Goal: Task Accomplishment & Management: Use online tool/utility

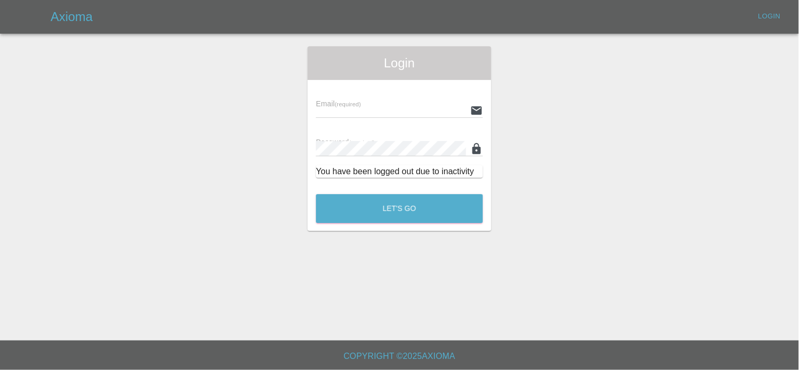
type input "[EMAIL_ADDRESS][DOMAIN_NAME]"
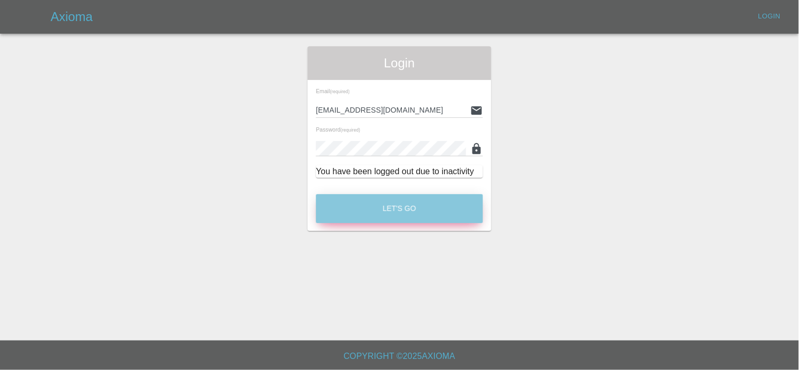
click at [440, 213] on button "Let's Go" at bounding box center [399, 208] width 167 height 29
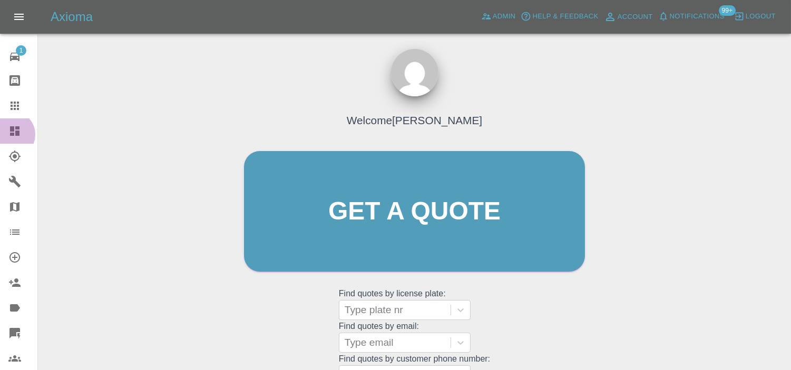
click at [11, 135] on icon at bounding box center [14, 130] width 9 height 9
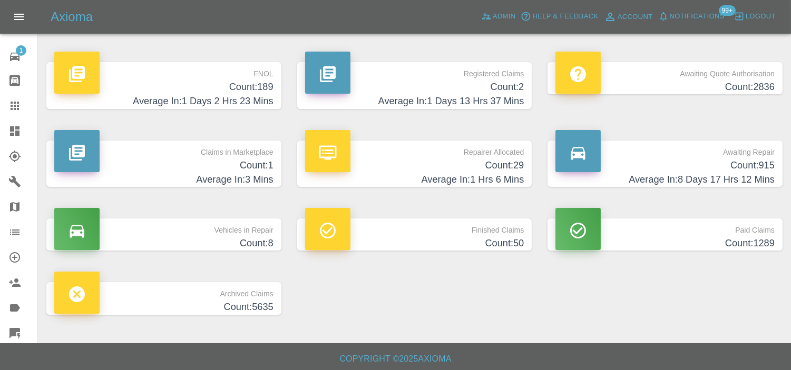
click at [267, 91] on h4 "Count: 189" at bounding box center [163, 87] width 219 height 14
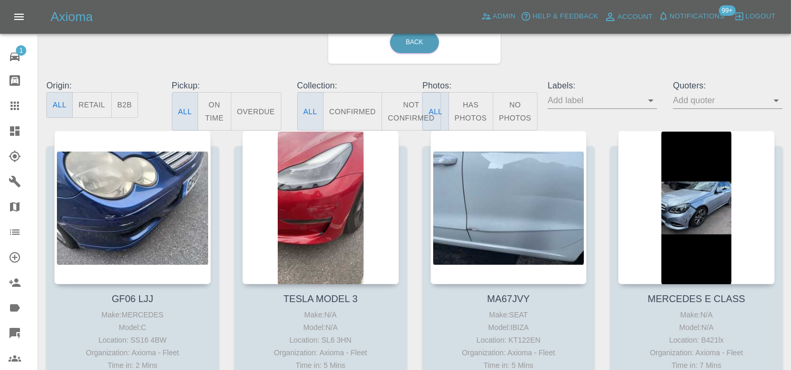
scroll to position [80, 0]
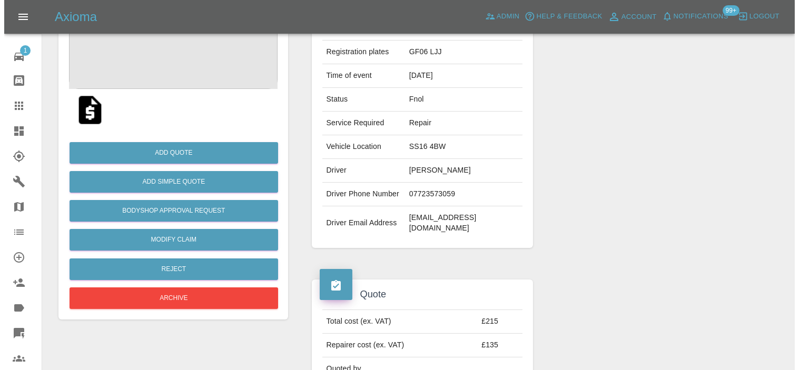
scroll to position [199, 0]
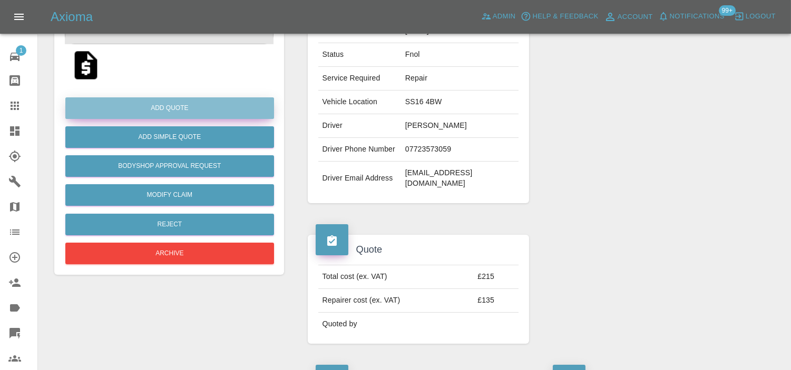
click at [190, 98] on button "Add Quote" at bounding box center [169, 108] width 209 height 22
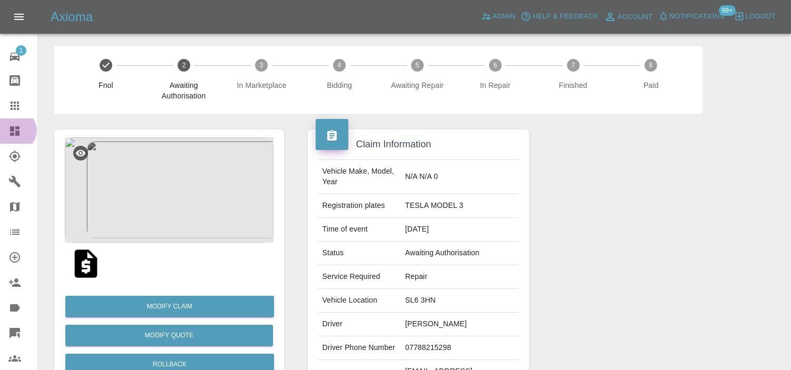
click at [16, 131] on icon at bounding box center [14, 130] width 9 height 9
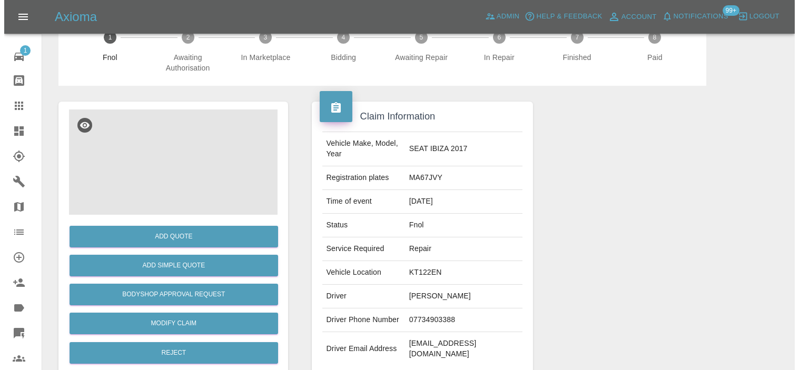
scroll to position [25, 0]
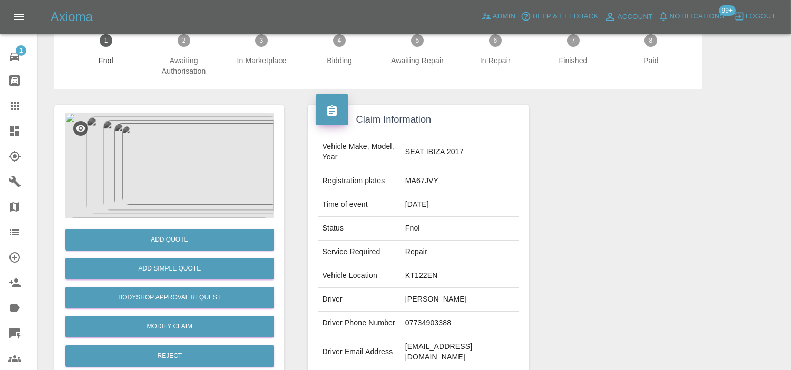
click at [183, 164] on img at bounding box center [169, 165] width 209 height 105
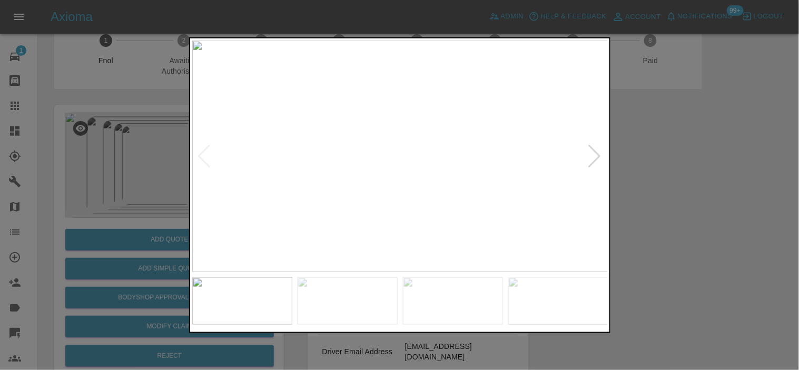
click at [601, 154] on div at bounding box center [595, 155] width 14 height 23
click at [601, 154] on img at bounding box center [400, 156] width 416 height 232
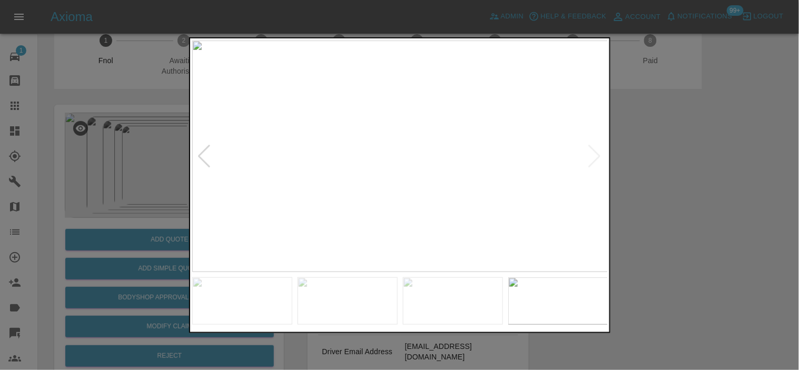
click at [208, 161] on div at bounding box center [205, 155] width 14 height 23
click at [598, 154] on div at bounding box center [595, 155] width 14 height 23
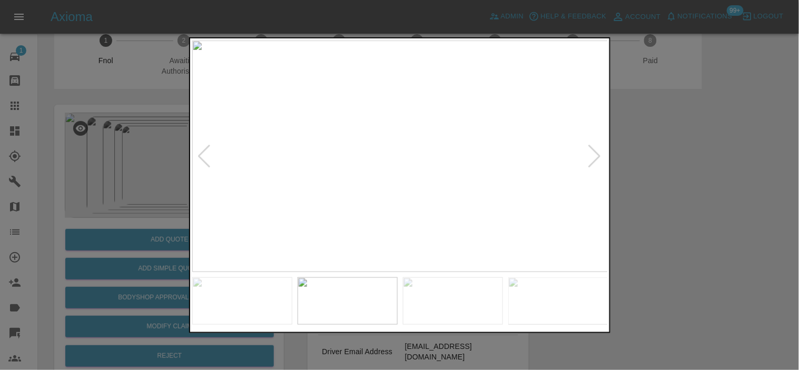
click at [198, 160] on div at bounding box center [205, 155] width 14 height 23
click at [329, 197] on img at bounding box center [400, 156] width 416 height 232
click at [357, 186] on img at bounding box center [611, 35] width 1249 height 696
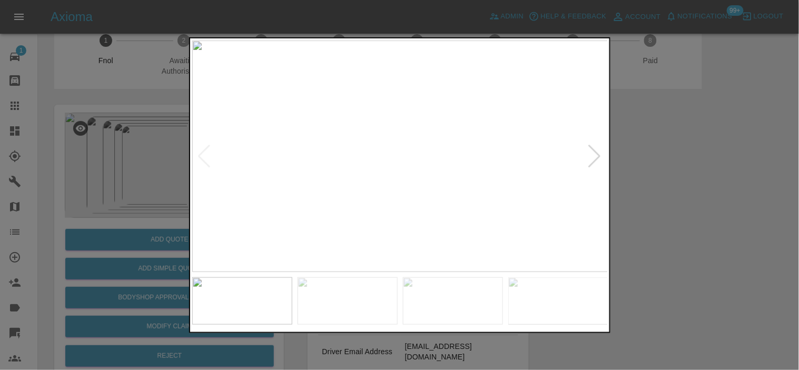
click at [592, 159] on div at bounding box center [595, 155] width 14 height 23
click at [398, 141] on img at bounding box center [400, 156] width 416 height 232
click at [398, 141] on img at bounding box center [405, 202] width 1249 height 696
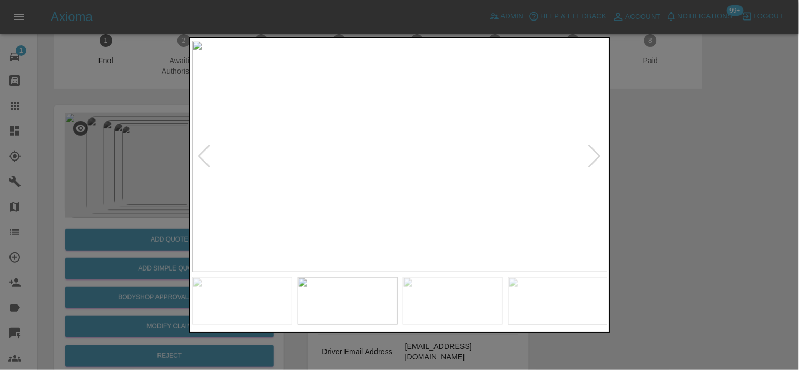
click at [456, 141] on img at bounding box center [400, 156] width 416 height 232
click at [321, 111] on img at bounding box center [232, 202] width 1249 height 696
click at [597, 156] on div at bounding box center [595, 155] width 14 height 23
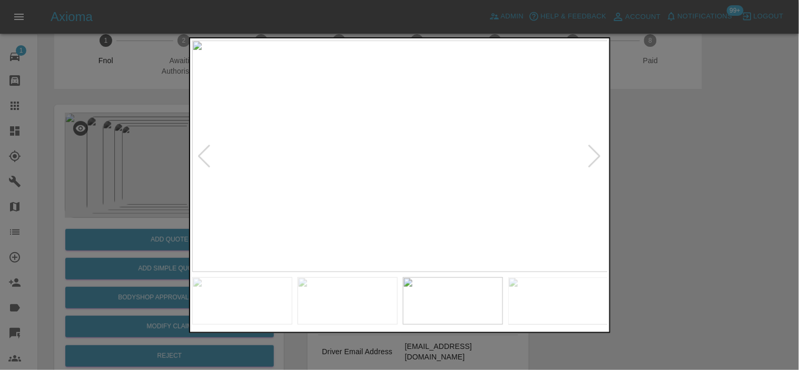
click at [597, 156] on div at bounding box center [595, 155] width 14 height 23
click at [482, 197] on img at bounding box center [400, 156] width 416 height 232
click at [482, 197] on img at bounding box center [152, 33] width 1249 height 696
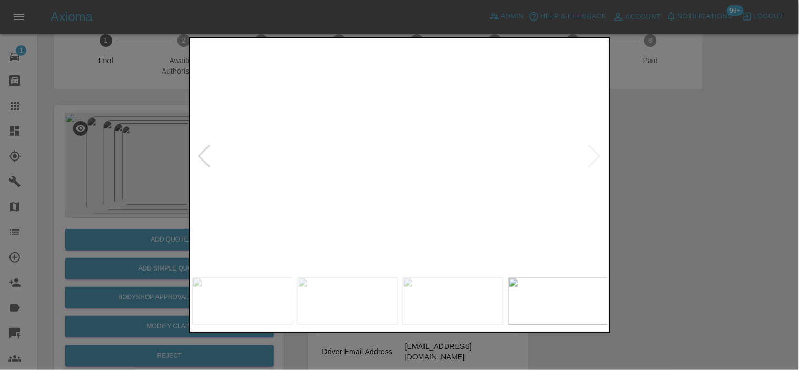
click at [482, 197] on img at bounding box center [152, 33] width 1249 height 696
click at [204, 162] on div at bounding box center [205, 155] width 14 height 23
click at [492, 153] on img at bounding box center [400, 156] width 416 height 232
click at [492, 153] on img at bounding box center [124, 166] width 1249 height 696
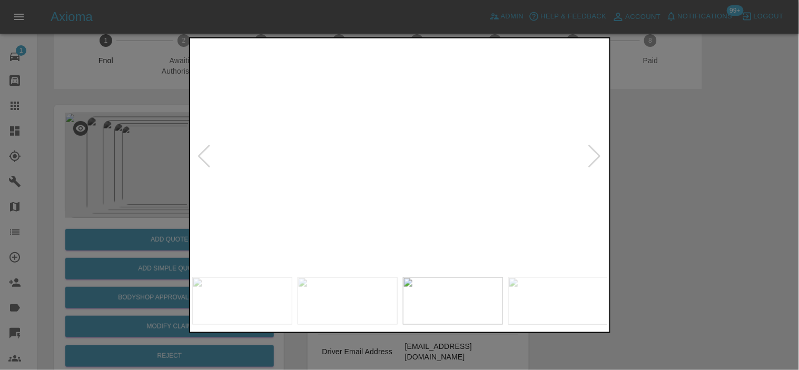
click at [492, 153] on img at bounding box center [124, 166] width 1249 height 696
click at [193, 144] on img at bounding box center [400, 156] width 416 height 232
click at [157, 151] on div at bounding box center [399, 185] width 799 height 370
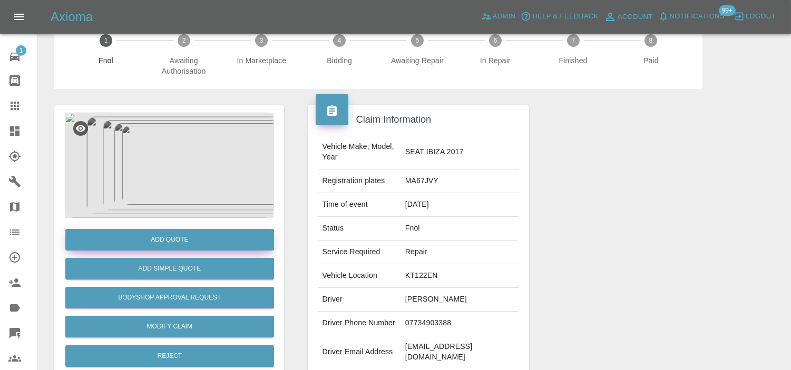
click at [164, 241] on button "Add Quote" at bounding box center [169, 240] width 209 height 22
